Goal: Task Accomplishment & Management: Use online tool/utility

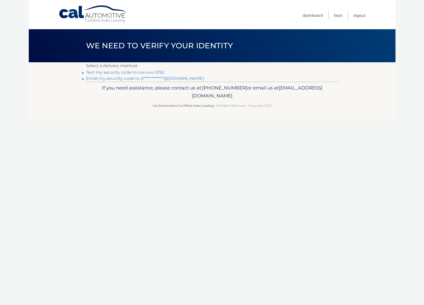
click at [155, 73] on link "Text my security code to xxx-xxx-0192" at bounding box center [125, 72] width 78 height 5
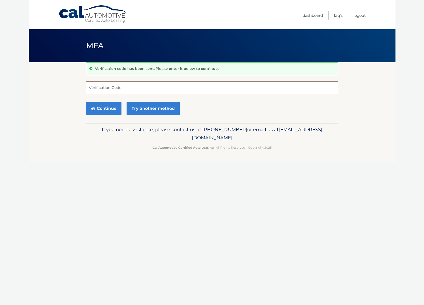
click at [153, 88] on input "Verification Code" at bounding box center [212, 87] width 252 height 13
click at [123, 89] on input "Verification Code" at bounding box center [212, 87] width 252 height 13
type input "549243"
click at [140, 109] on link "Try another method" at bounding box center [152, 108] width 53 height 13
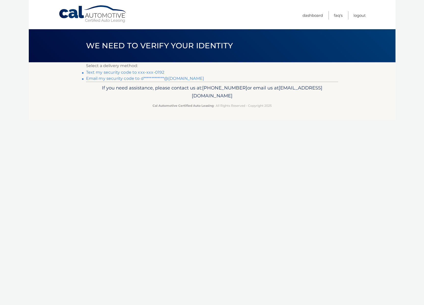
click at [117, 73] on link "Text my security code to xxx-xxx-0192" at bounding box center [125, 72] width 78 height 5
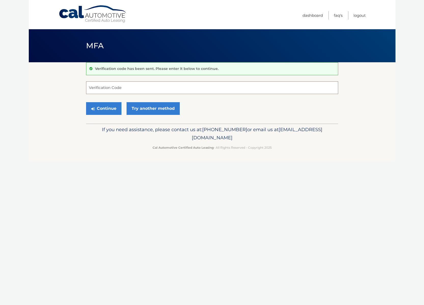
click at [116, 88] on input "Verification Code" at bounding box center [212, 87] width 252 height 13
paste input "485502"
type input "485502"
click at [159, 108] on link "Try another method" at bounding box center [152, 108] width 53 height 13
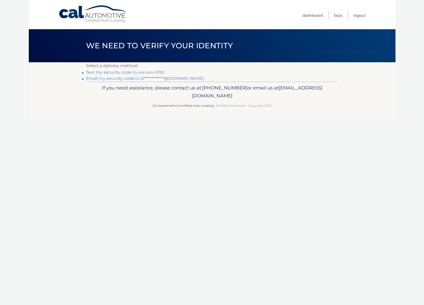
click at [120, 80] on link "**********" at bounding box center [145, 78] width 118 height 5
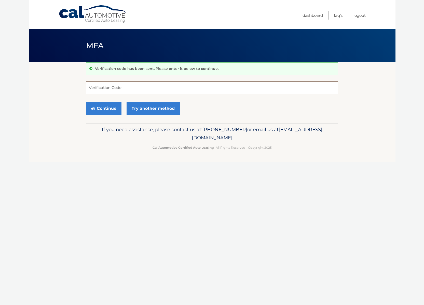
click at [119, 86] on input "Verification Code" at bounding box center [212, 87] width 252 height 13
paste input "485502"
type input "485502"
click at [105, 108] on button "Continue" at bounding box center [103, 108] width 35 height 13
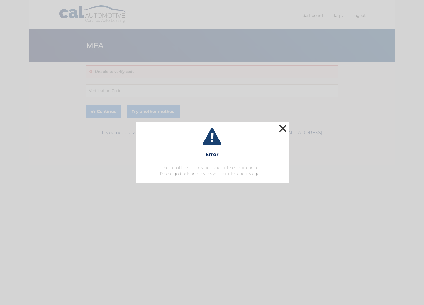
click at [283, 127] on button "×" at bounding box center [283, 128] width 10 height 10
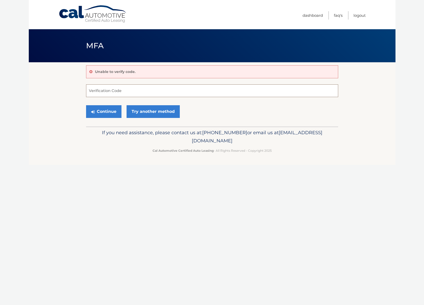
click at [130, 87] on input "Verification Code" at bounding box center [212, 90] width 252 height 13
click at [122, 90] on input "Verification Code" at bounding box center [212, 90] width 252 height 13
paste input "485502"
type input "485502"
click at [107, 110] on button "Continue" at bounding box center [103, 111] width 35 height 13
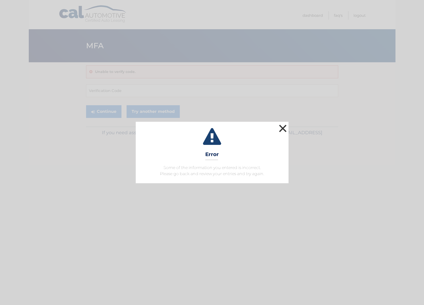
click at [282, 130] on button "×" at bounding box center [283, 128] width 10 height 10
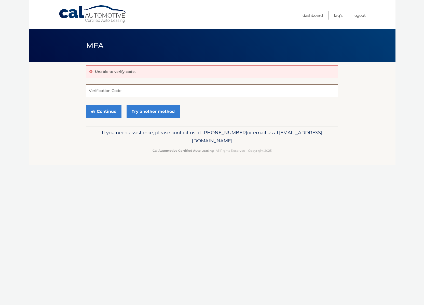
click at [119, 88] on input "Verification Code" at bounding box center [212, 90] width 252 height 13
paste input "015148"
type input "015148"
click at [101, 110] on button "Continue" at bounding box center [103, 111] width 35 height 13
click at [97, 112] on button "Continue" at bounding box center [103, 111] width 35 height 13
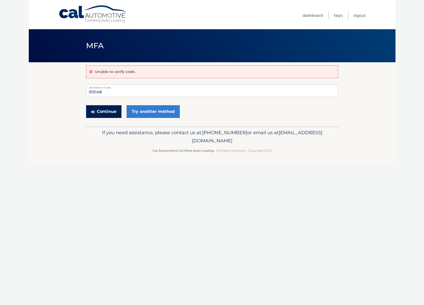
click at [97, 112] on button "Continue" at bounding box center [103, 111] width 35 height 13
click at [214, 105] on div "Continue Try another method" at bounding box center [212, 111] width 252 height 17
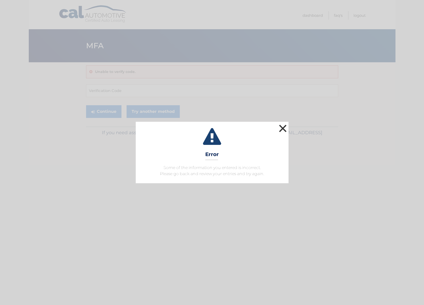
click at [284, 129] on button "×" at bounding box center [283, 128] width 10 height 10
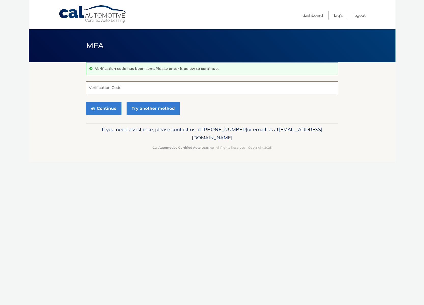
paste input "015148"
type input "015148"
click at [107, 110] on button "Continue" at bounding box center [103, 108] width 35 height 13
click at [90, 16] on link "Cal Automotive" at bounding box center [93, 14] width 69 height 18
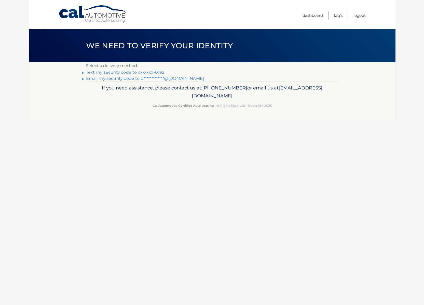
click at [87, 16] on link "Cal Automotive" at bounding box center [93, 14] width 69 height 18
click at [74, 15] on link "Cal Automotive" at bounding box center [93, 14] width 69 height 18
click at [146, 72] on link "Text my security code to xxx-xxx-0192" at bounding box center [125, 72] width 78 height 5
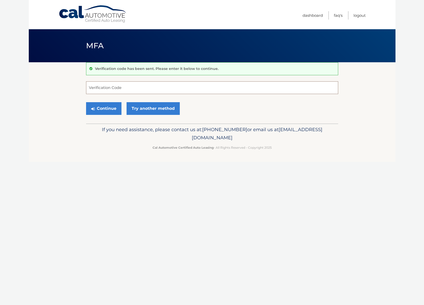
click at [102, 89] on input "Verification Code" at bounding box center [212, 87] width 252 height 13
click at [120, 86] on input "Verification Code" at bounding box center [212, 87] width 252 height 13
paste input "753384"
type input "753384"
click at [92, 109] on icon "submit" at bounding box center [93, 109] width 4 height 4
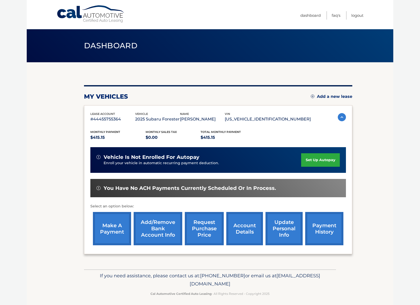
click at [105, 230] on link "make a payment" at bounding box center [112, 228] width 38 height 33
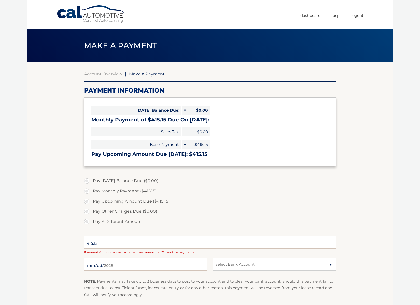
select select "OWZkMDIxZDQtZTQyNS00NTU5LWEwZTUtYjBhNmQ1YmRhN2Ux"
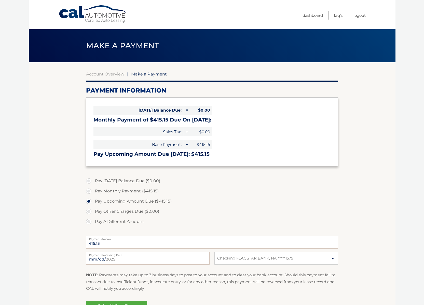
click at [405, 47] on body "Cal Automotive Menu Dashboard FAQ's Logout |" at bounding box center [212, 152] width 424 height 305
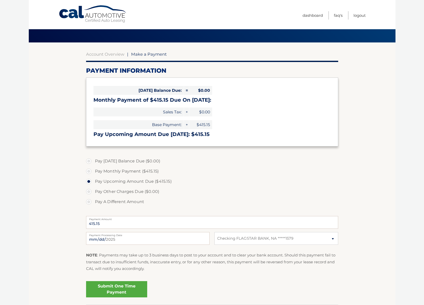
scroll to position [20, 0]
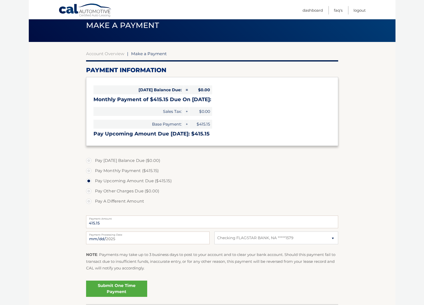
click at [110, 288] on link "Submit One Time Payment" at bounding box center [116, 289] width 61 height 16
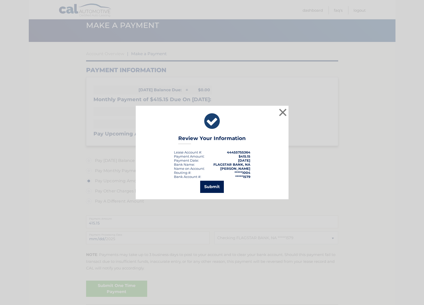
click at [215, 186] on button "Submit" at bounding box center [212, 187] width 24 height 12
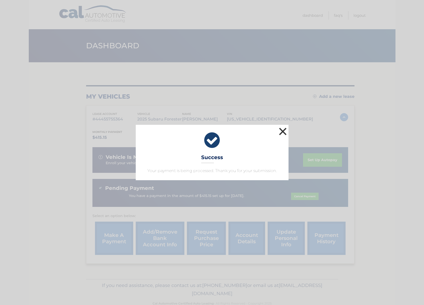
click at [283, 133] on button "×" at bounding box center [283, 131] width 10 height 10
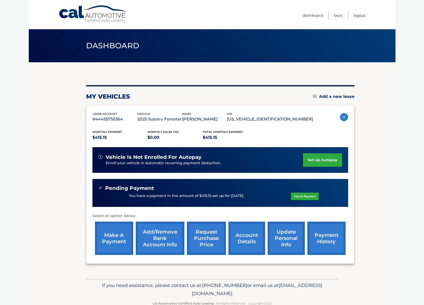
click at [359, 16] on link "Logout" at bounding box center [359, 15] width 12 height 8
